Goal: Transaction & Acquisition: Download file/media

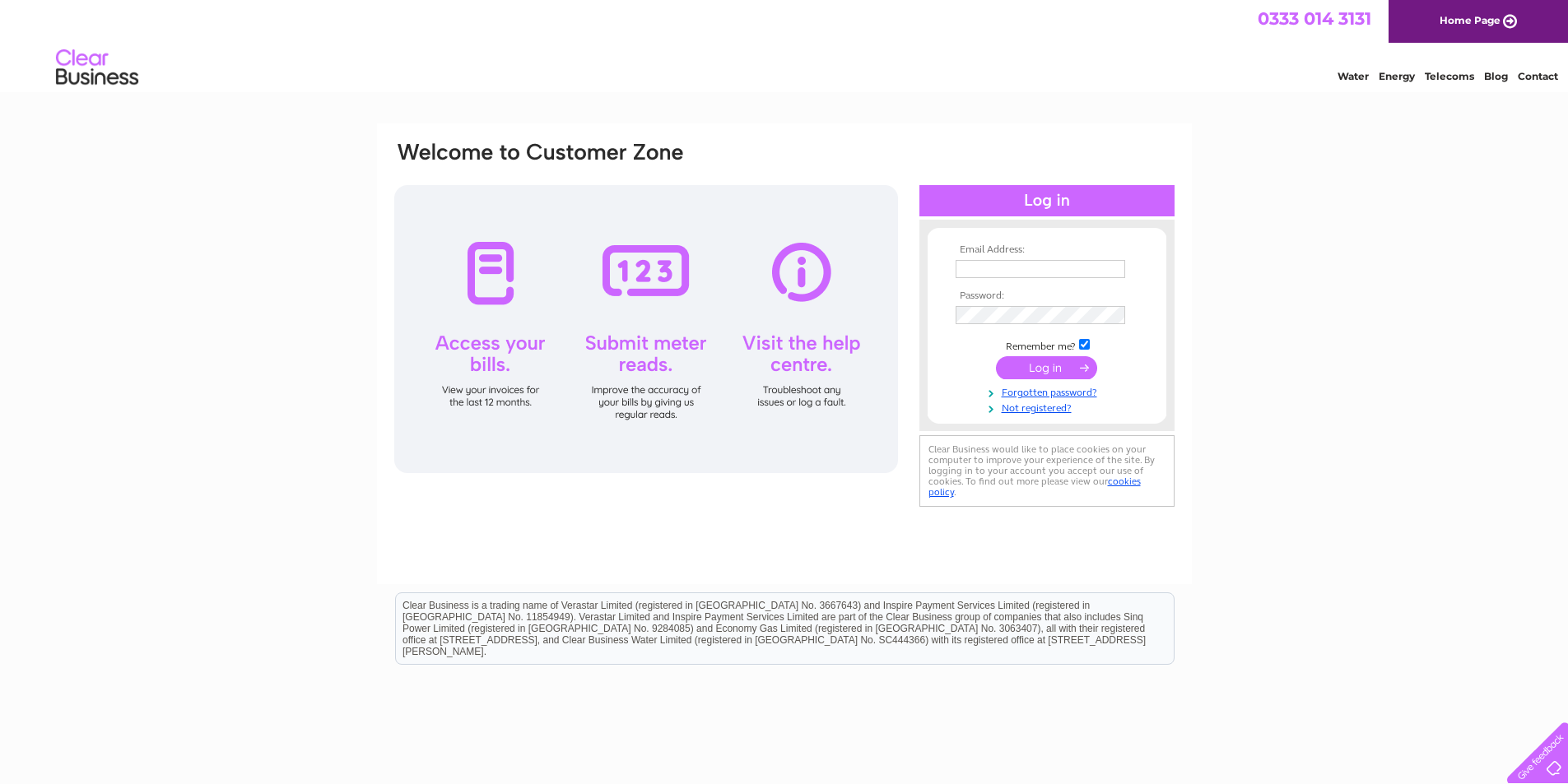
click at [980, 262] on input "text" at bounding box center [1040, 269] width 169 height 18
type input "imagesfacebody@gmail.com"
click at [1050, 366] on input "submit" at bounding box center [1046, 369] width 101 height 23
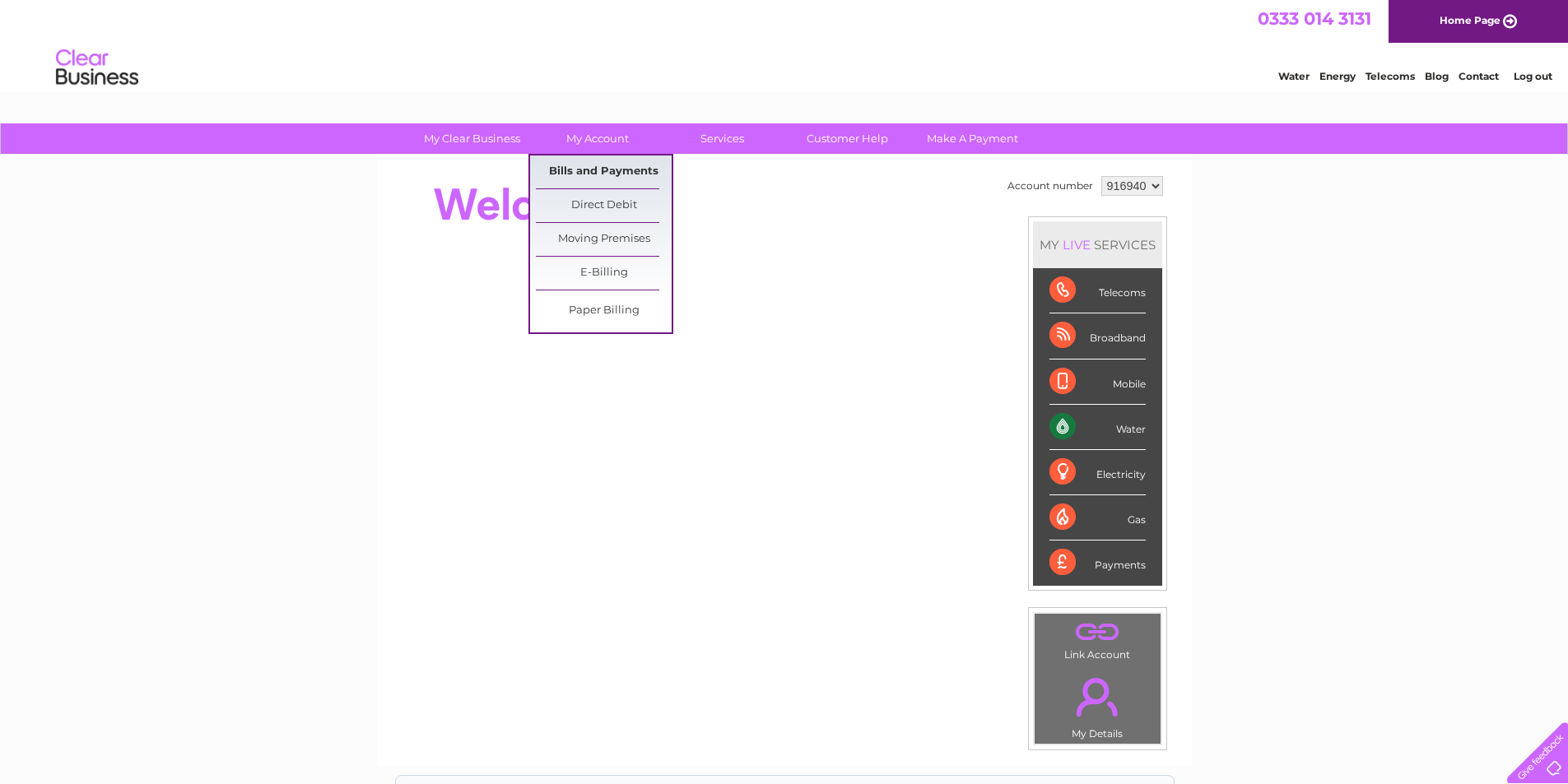
click at [595, 161] on link "Bills and Payments" at bounding box center [603, 172] width 135 height 33
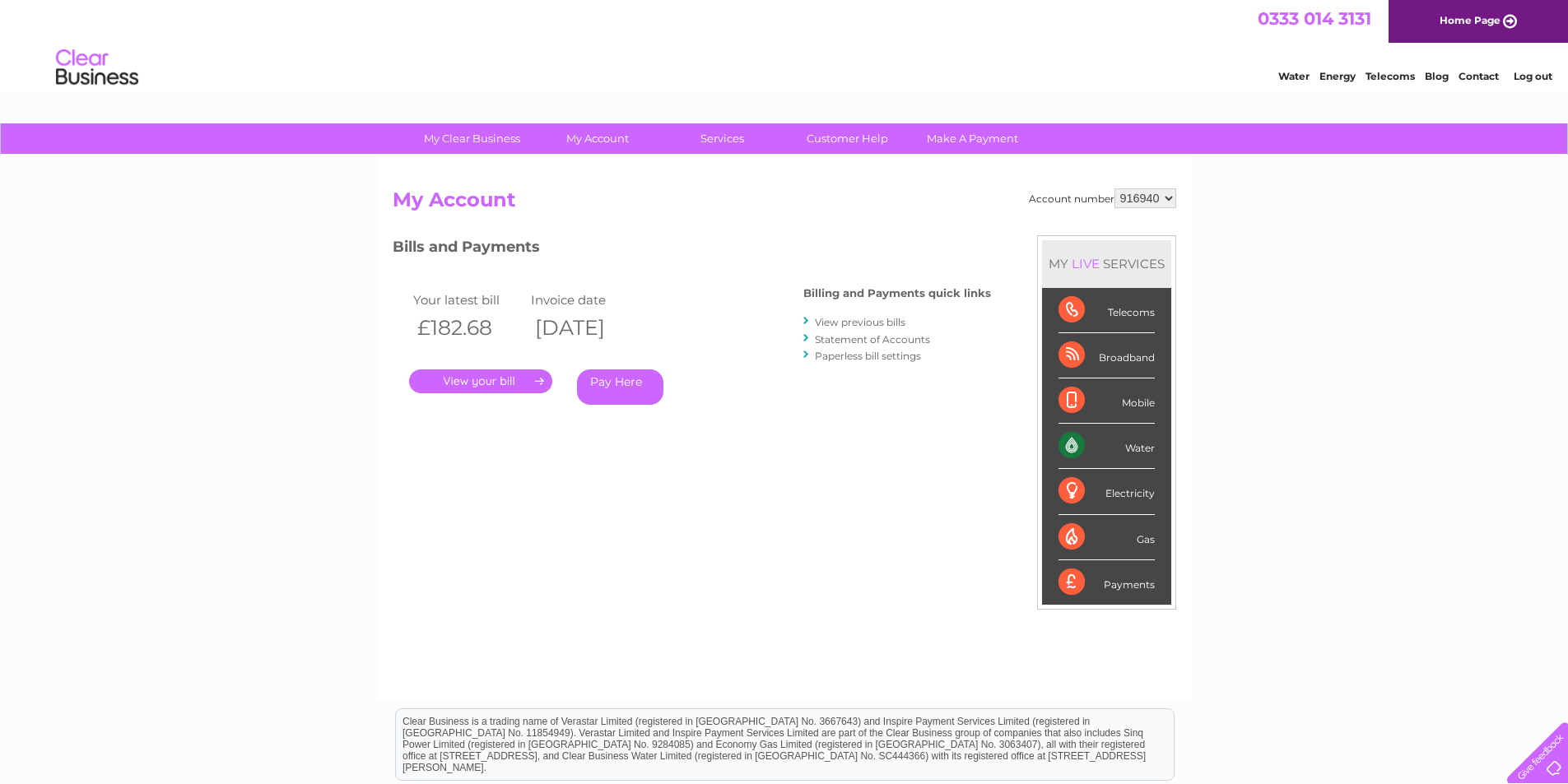
click at [495, 382] on link "." at bounding box center [481, 381] width 143 height 24
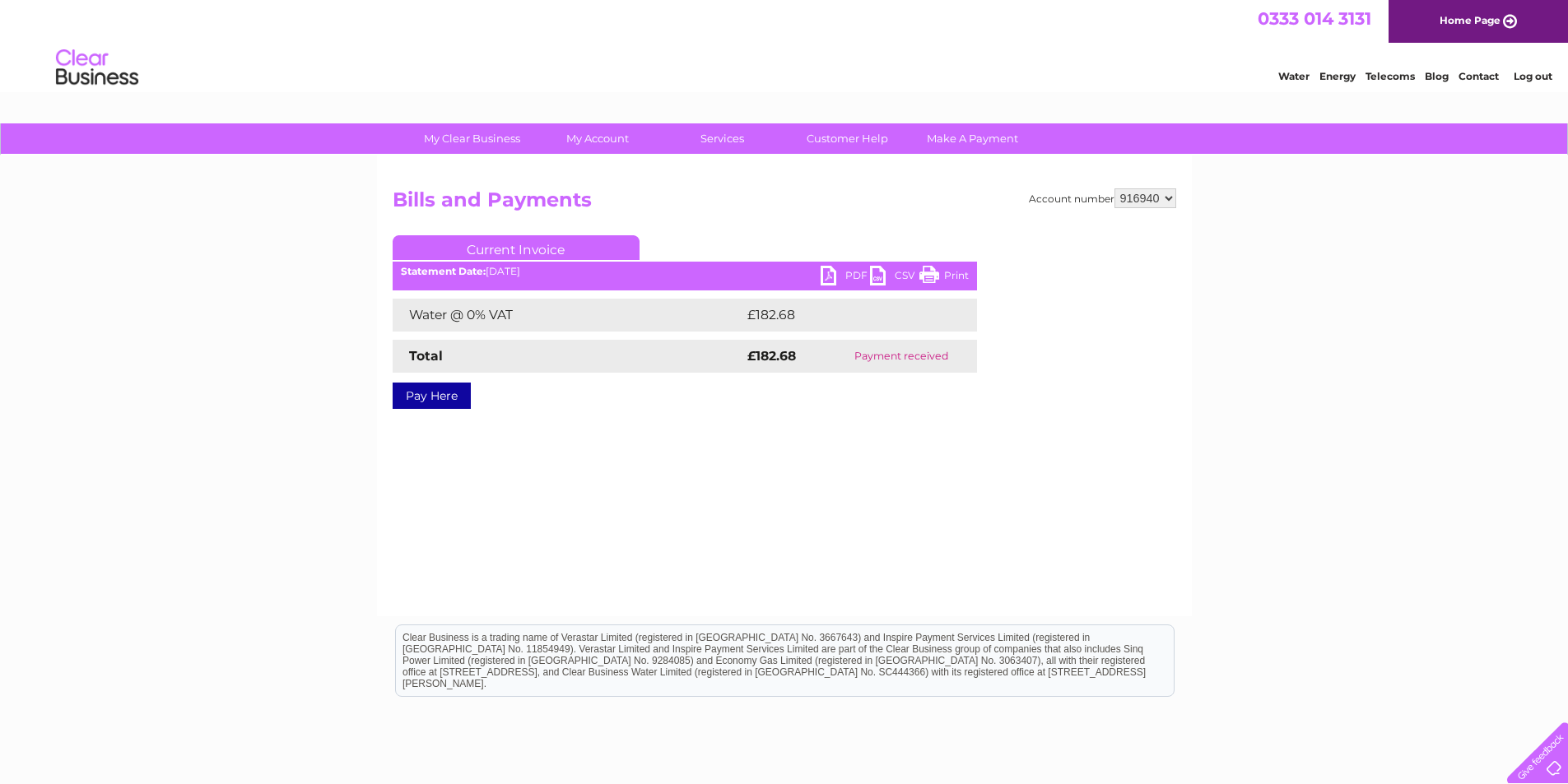
click at [845, 275] on link "PDF" at bounding box center [845, 278] width 49 height 24
click at [823, 273] on link "PDF" at bounding box center [845, 278] width 49 height 24
